Goal: Transaction & Acquisition: Book appointment/travel/reservation

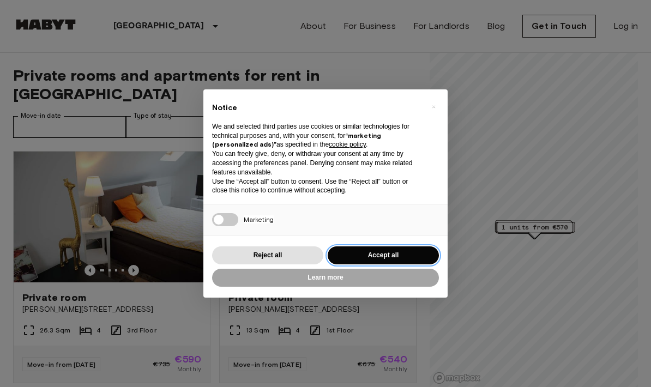
click at [421, 264] on button "Accept all" at bounding box center [383, 255] width 111 height 18
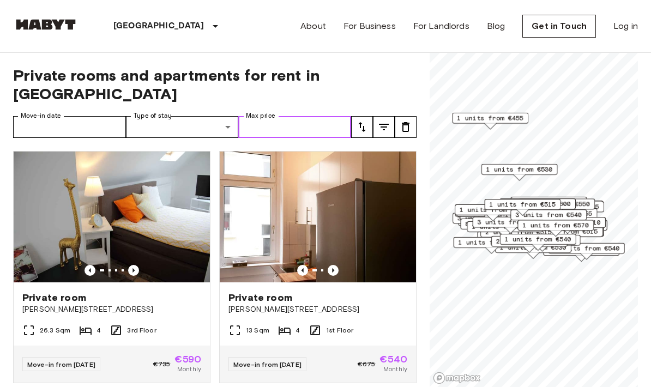
click at [335, 116] on input "Max price" at bounding box center [294, 127] width 113 height 22
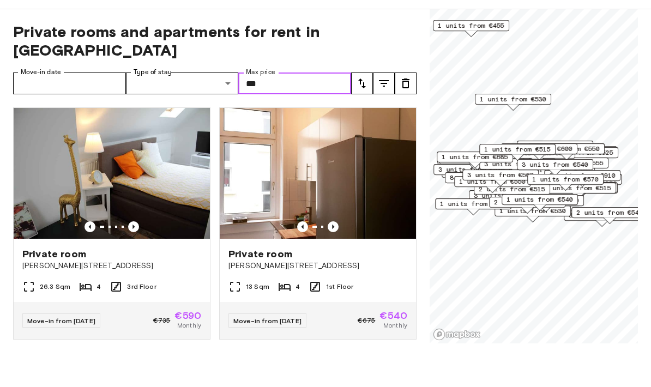
type input "***"
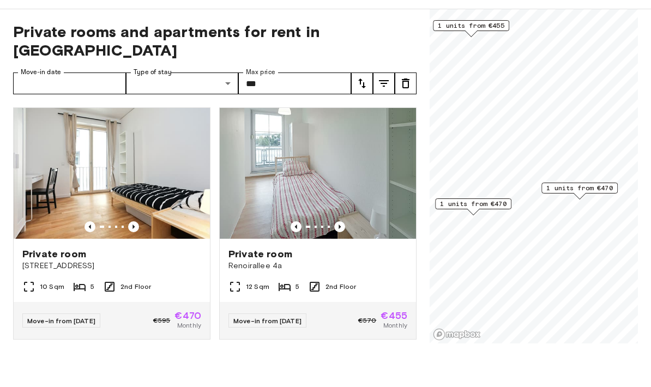
scroll to position [44, 0]
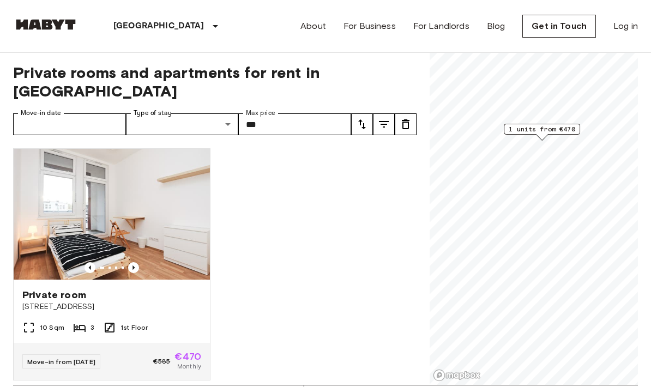
scroll to position [3, 0]
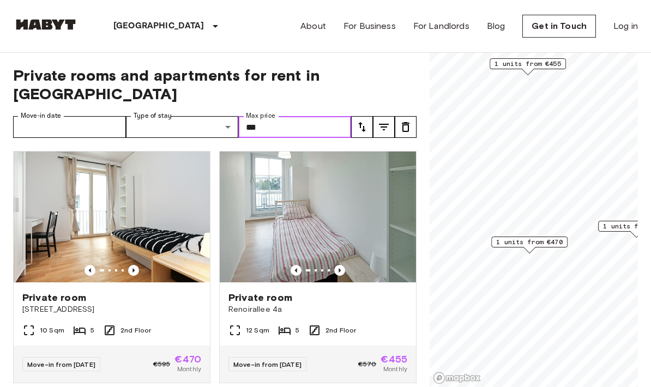
click at [361, 216] on img at bounding box center [318, 217] width 196 height 131
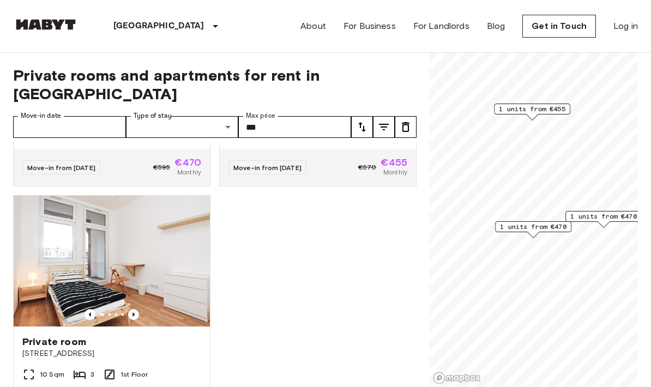
scroll to position [196, 0]
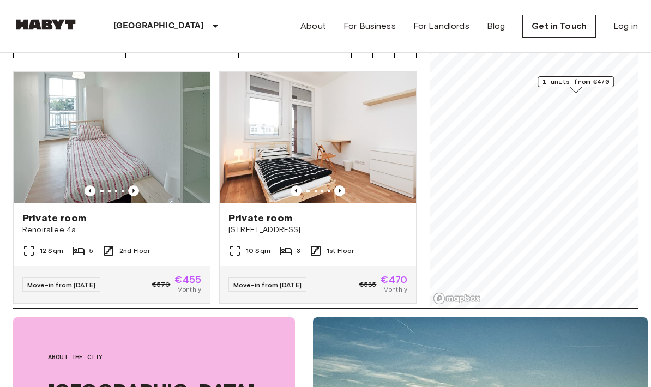
scroll to position [45, 0]
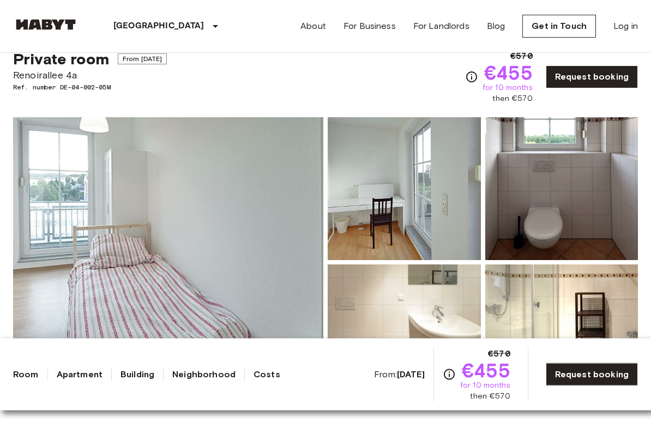
scroll to position [92, 0]
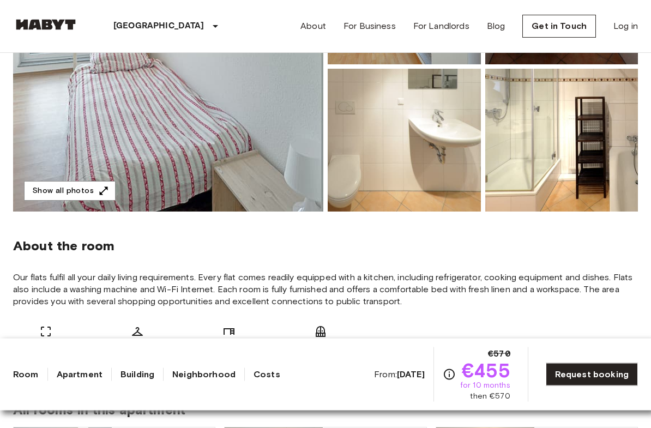
click at [44, 194] on button "Show all photos" at bounding box center [70, 192] width 92 height 20
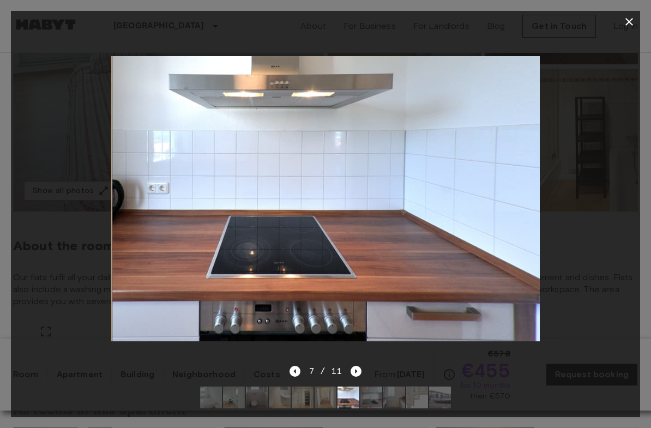
click at [622, 31] on div at bounding box center [325, 22] width 629 height 22
click at [629, 25] on icon "button" at bounding box center [629, 21] width 13 height 13
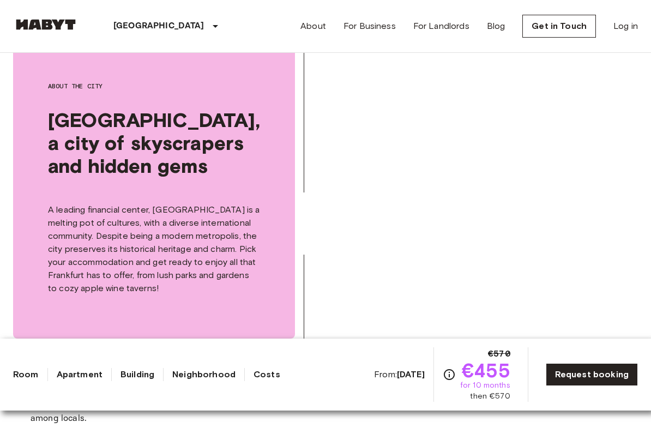
scroll to position [1182, 0]
